Goal: Find specific page/section: Find specific page/section

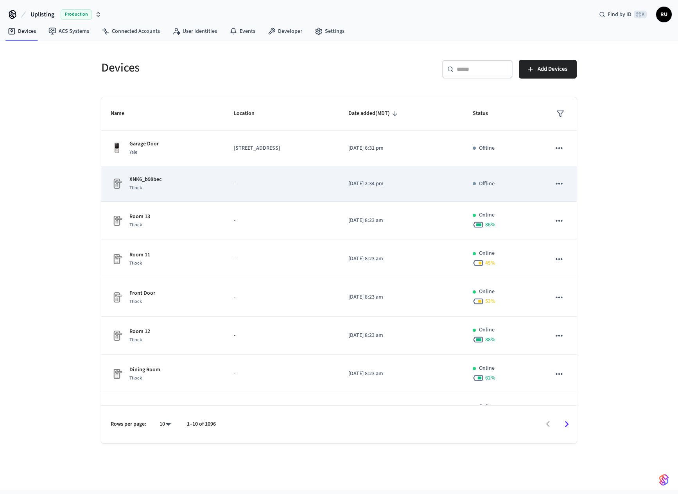
scroll to position [103, 0]
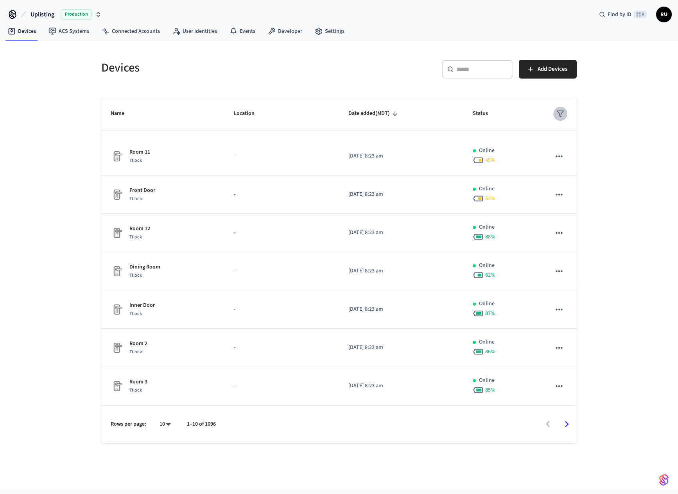
click at [560, 110] on icon "sticky table" at bounding box center [560, 114] width 8 height 8
click at [578, 183] on li "Unmanaged" at bounding box center [580, 179] width 41 height 21
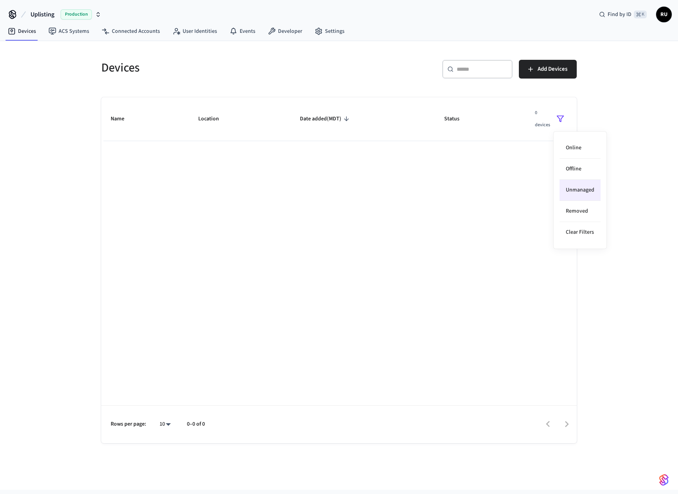
scroll to position [0, 0]
click at [422, 189] on div at bounding box center [339, 247] width 678 height 494
click at [562, 121] on icon "sticky table" at bounding box center [560, 119] width 8 height 8
click at [576, 145] on li "Online" at bounding box center [580, 148] width 41 height 21
click at [584, 189] on li "Unmanaged" at bounding box center [580, 190] width 41 height 21
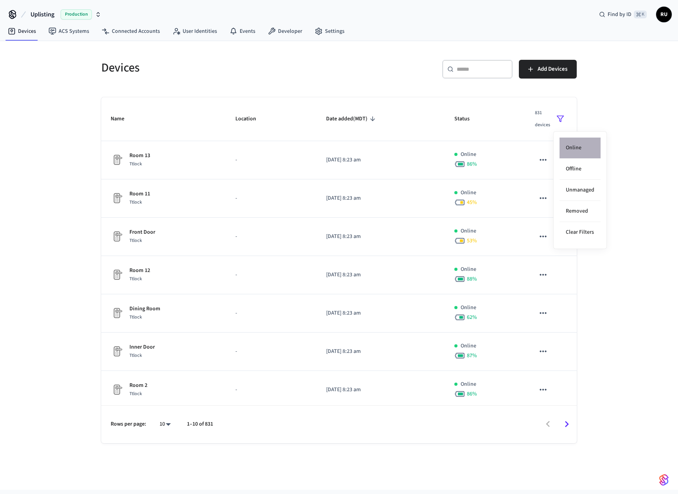
click at [581, 154] on li "Online" at bounding box center [580, 148] width 41 height 21
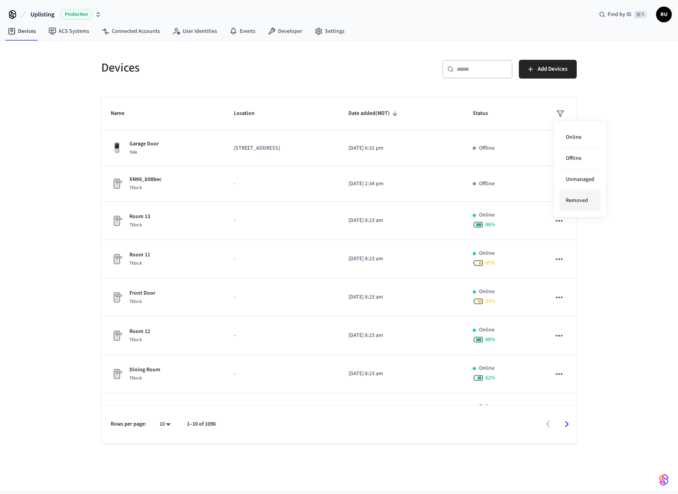
click at [585, 200] on li "Removed" at bounding box center [580, 200] width 41 height 21
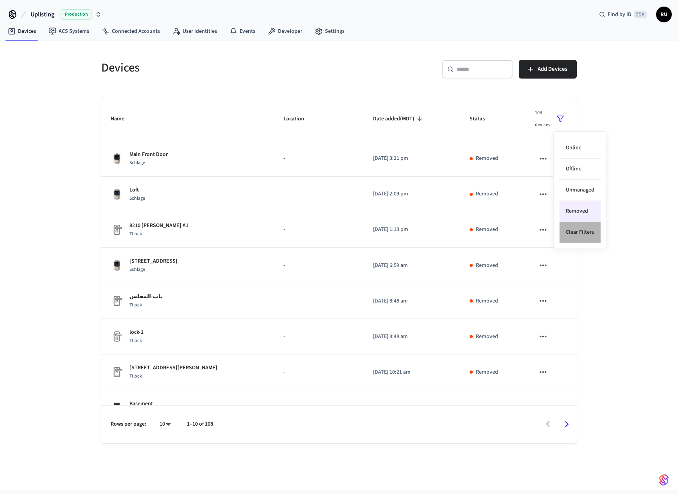
click at [580, 237] on li "Clear Filters" at bounding box center [580, 232] width 41 height 21
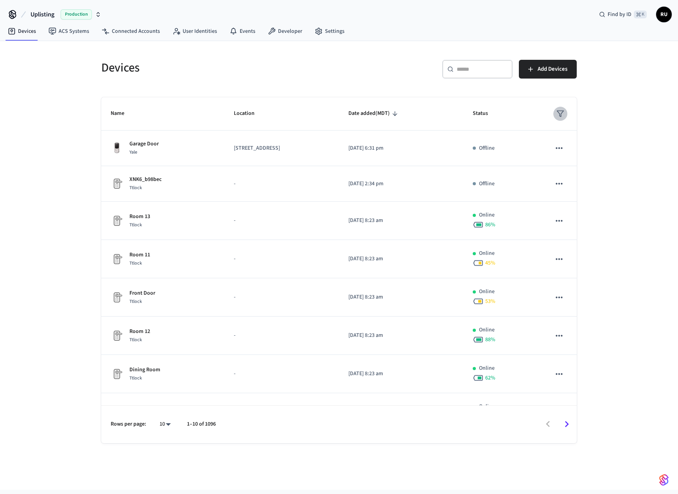
click at [562, 115] on icon "sticky table" at bounding box center [560, 114] width 8 height 8
click at [577, 183] on li "Unmanaged" at bounding box center [580, 179] width 41 height 21
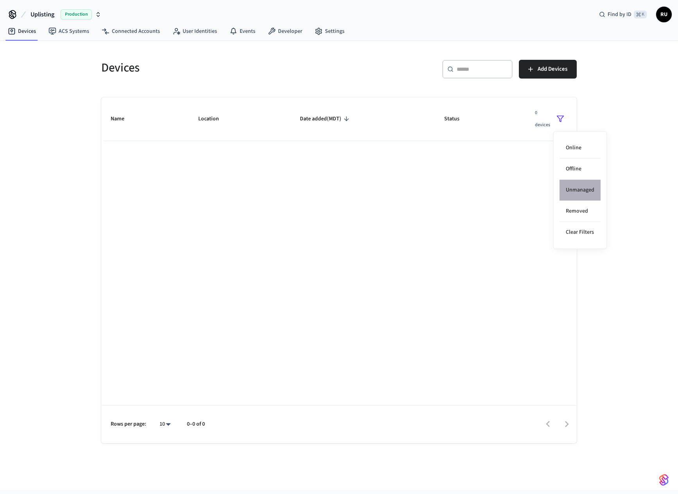
click at [584, 194] on li "Unmanaged" at bounding box center [580, 190] width 41 height 21
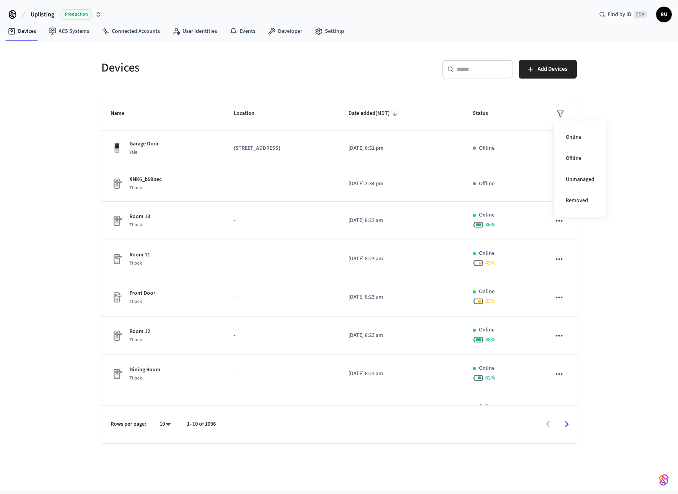
click at [363, 228] on div at bounding box center [339, 247] width 678 height 494
